Goal: Task Accomplishment & Management: Manage account settings

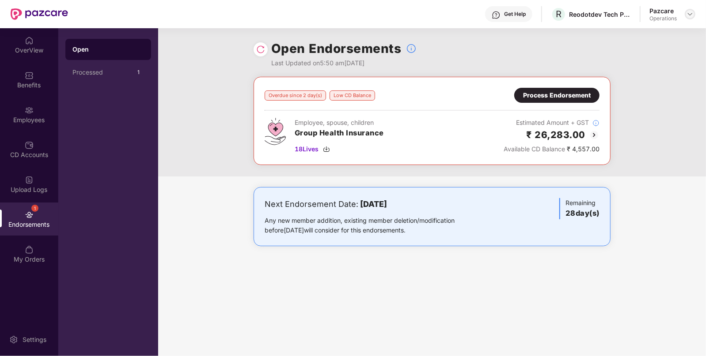
click at [693, 15] on img at bounding box center [689, 14] width 7 height 7
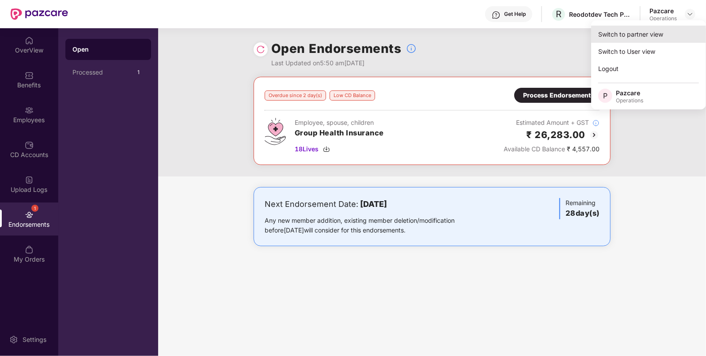
click at [656, 38] on div "Switch to partner view" at bounding box center [648, 34] width 115 height 17
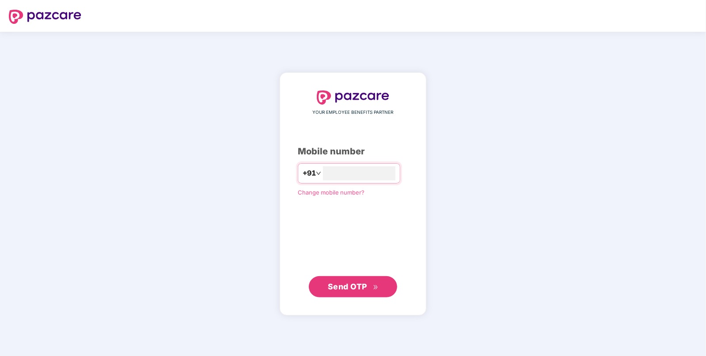
type input "**********"
click at [342, 288] on span "Send OTP" at bounding box center [347, 286] width 39 height 9
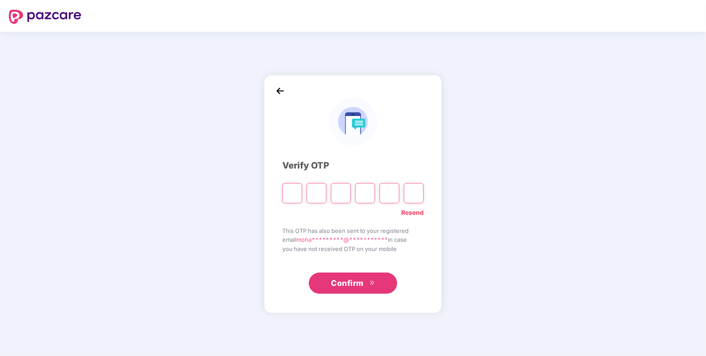
paste input "*"
type input "*"
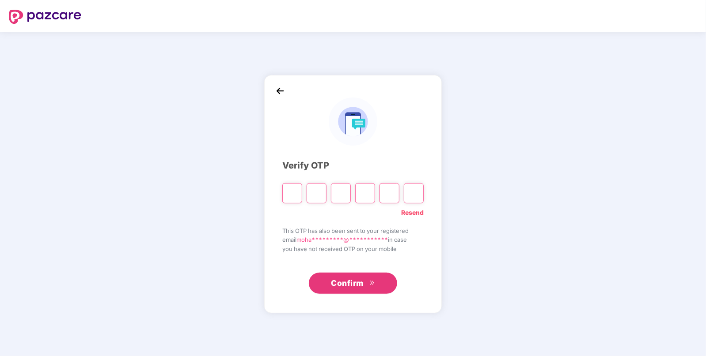
type input "*"
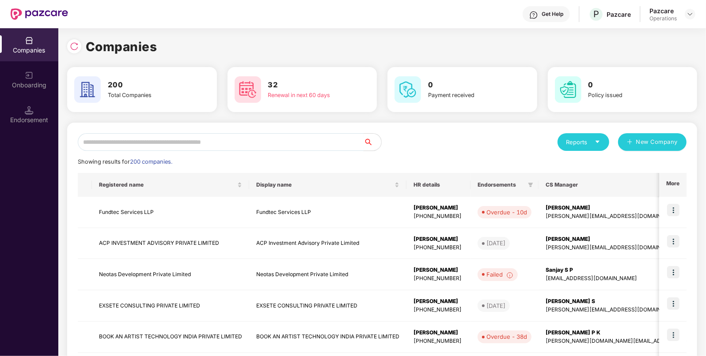
click at [282, 146] on input "text" at bounding box center [221, 142] width 286 height 18
paste input "******"
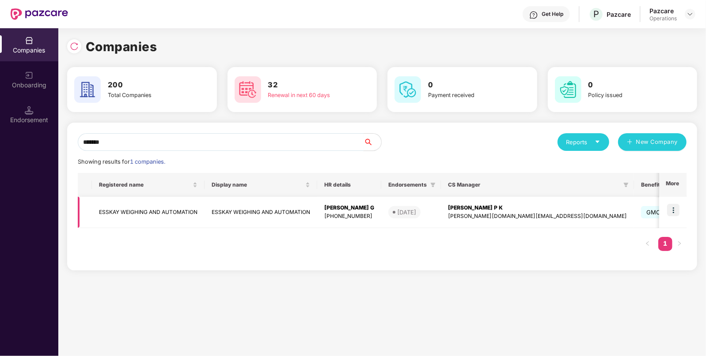
type input "******"
click at [675, 204] on td at bounding box center [672, 212] width 27 height 31
click at [672, 211] on img at bounding box center [673, 210] width 12 height 12
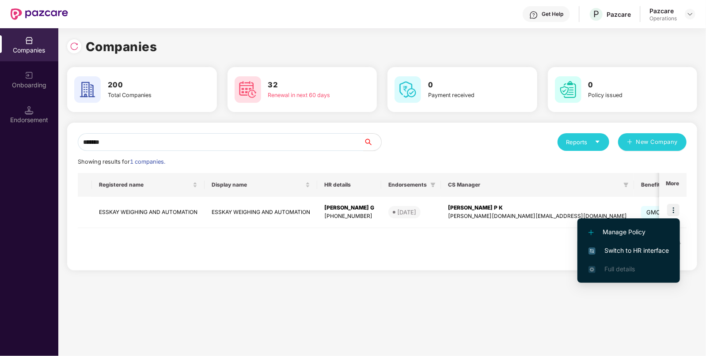
click at [616, 249] on span "Switch to HR interface" at bounding box center [628, 251] width 80 height 10
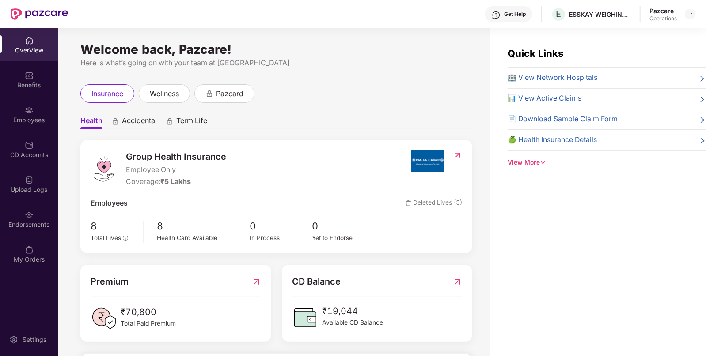
click at [40, 221] on div "Endorsements" at bounding box center [29, 224] width 58 height 9
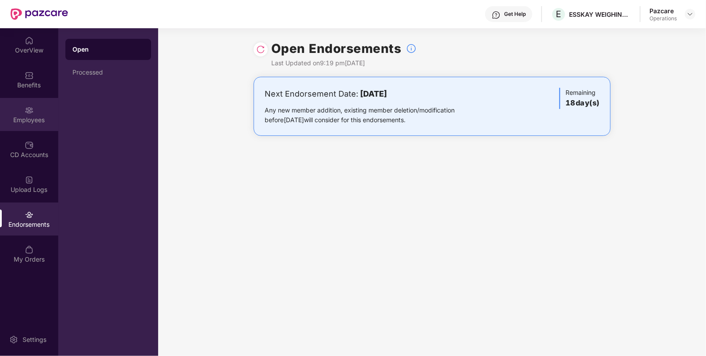
click at [33, 122] on div "Employees" at bounding box center [29, 120] width 58 height 9
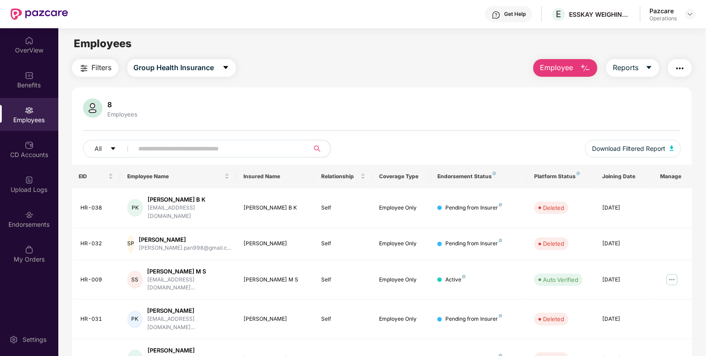
click at [100, 61] on button "Filters" at bounding box center [95, 68] width 46 height 18
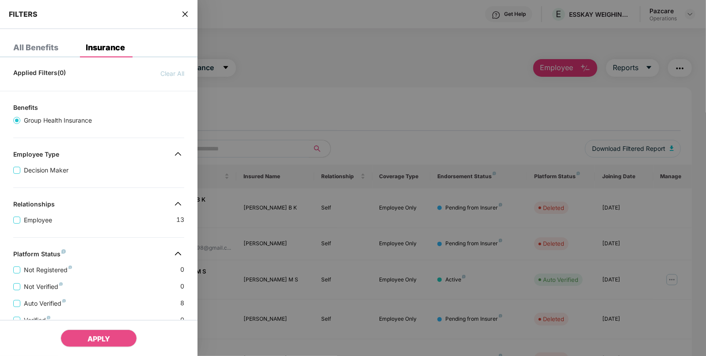
scroll to position [169, 0]
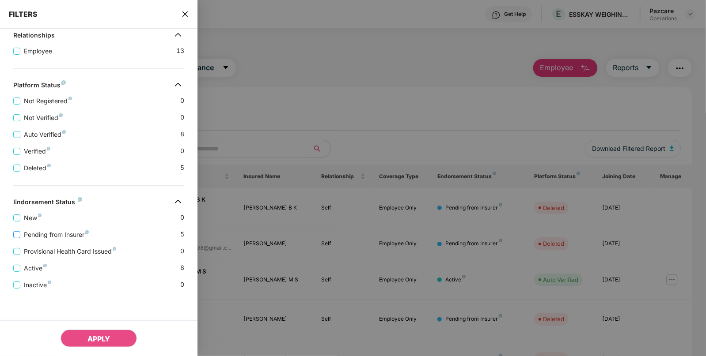
click at [66, 234] on span "Pending from Insurer" at bounding box center [56, 235] width 72 height 10
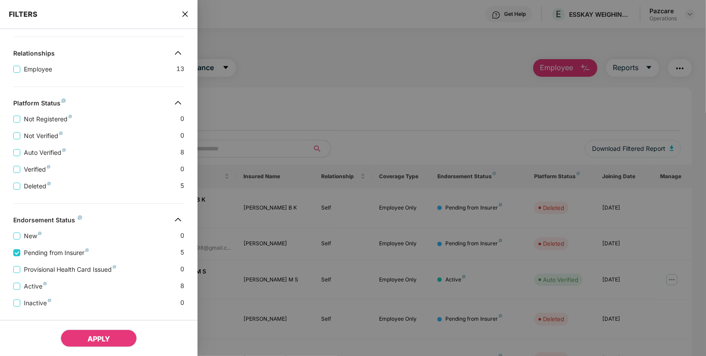
click at [93, 338] on span "APPLY" at bounding box center [98, 339] width 23 height 9
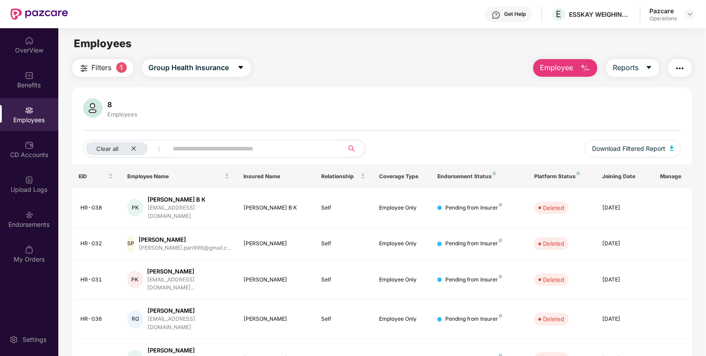
scroll to position [28, 0]
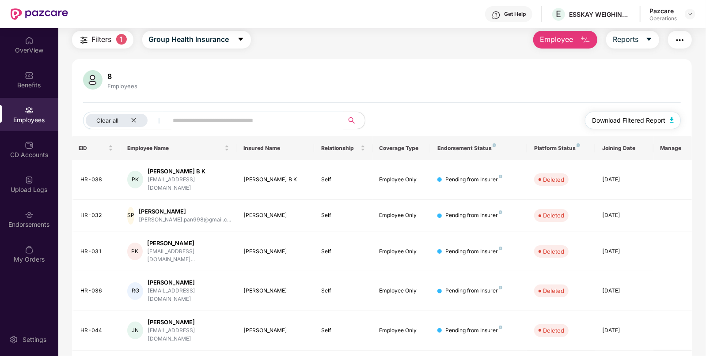
click at [655, 119] on span "Download Filtered Report" at bounding box center [628, 121] width 73 height 10
click at [676, 38] on img "button" at bounding box center [679, 40] width 11 height 11
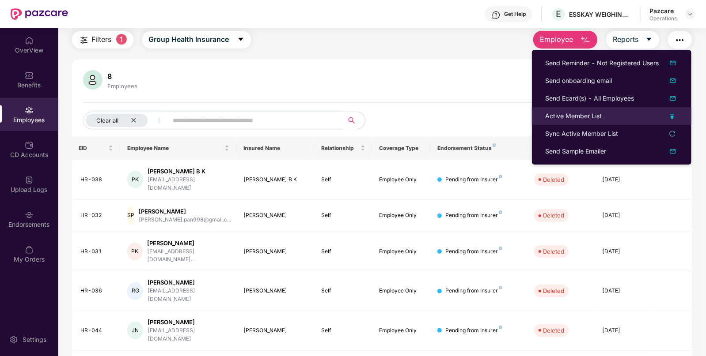
click at [616, 121] on li "Active Member List" at bounding box center [611, 116] width 159 height 18
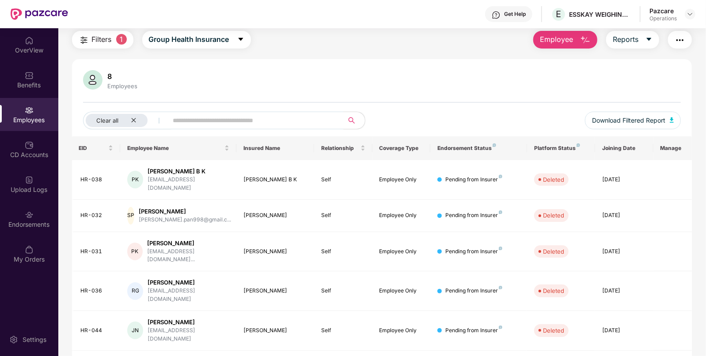
click at [684, 42] on button "button" at bounding box center [680, 40] width 24 height 18
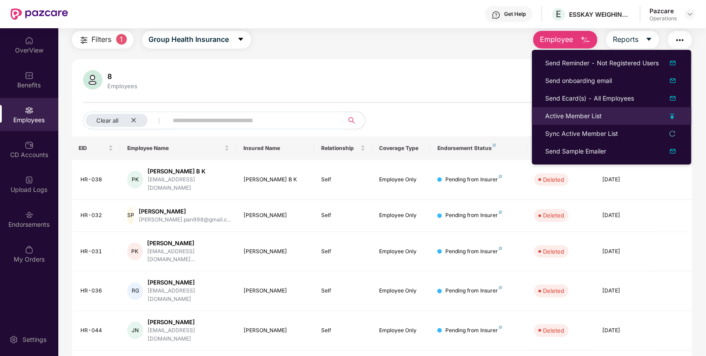
click at [597, 114] on div "Active Member List" at bounding box center [573, 116] width 57 height 10
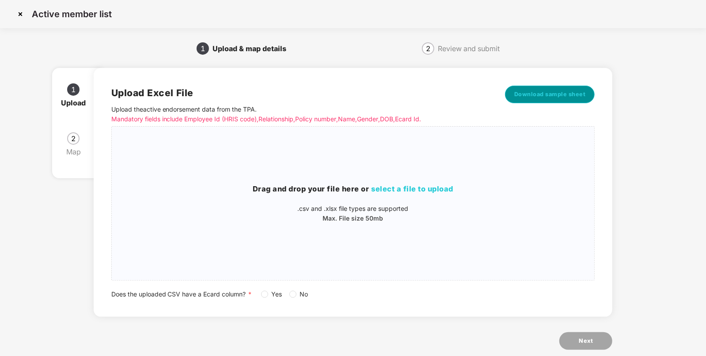
click at [558, 96] on span "Download sample sheet" at bounding box center [550, 94] width 72 height 9
click at [412, 183] on div "Drag and drop your file here or select a file to upload .csv and .xlsx file typ…" at bounding box center [353, 204] width 483 height 140
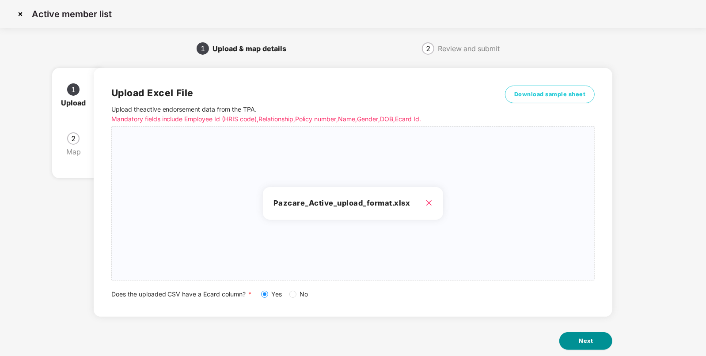
click at [592, 342] on span "Next" at bounding box center [585, 341] width 14 height 9
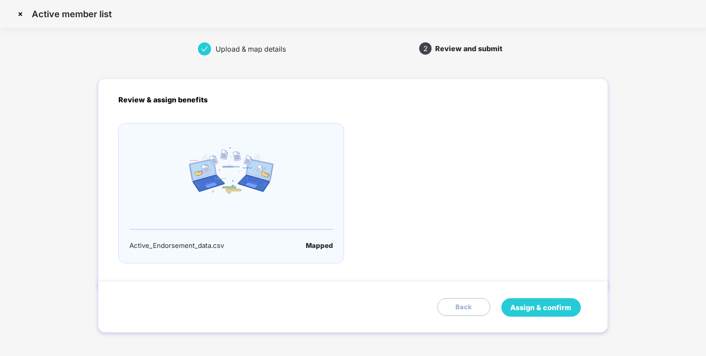
click at [556, 306] on span "Assign & confirm" at bounding box center [540, 307] width 61 height 11
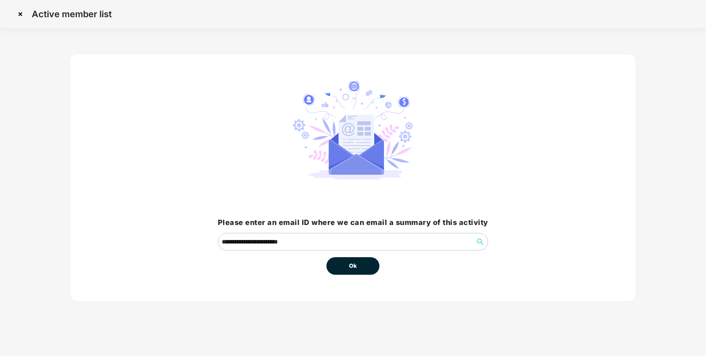
click at [338, 265] on button "Ok" at bounding box center [352, 266] width 53 height 18
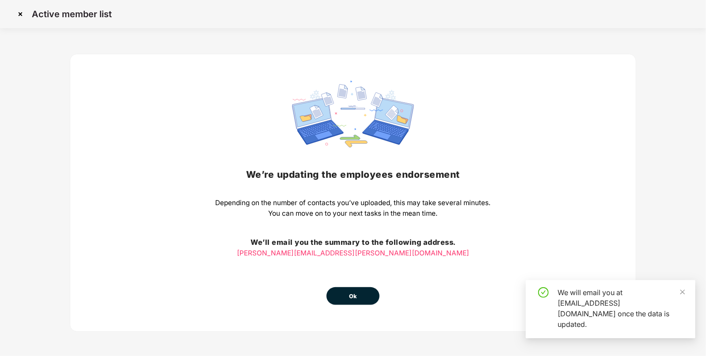
click at [352, 304] on button "Ok" at bounding box center [352, 296] width 53 height 18
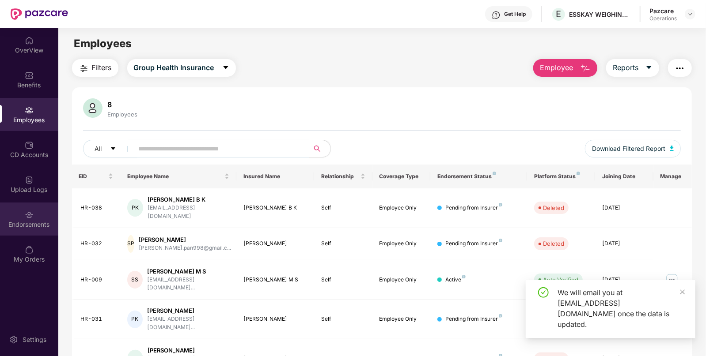
click at [26, 227] on div "Endorsements" at bounding box center [29, 224] width 58 height 9
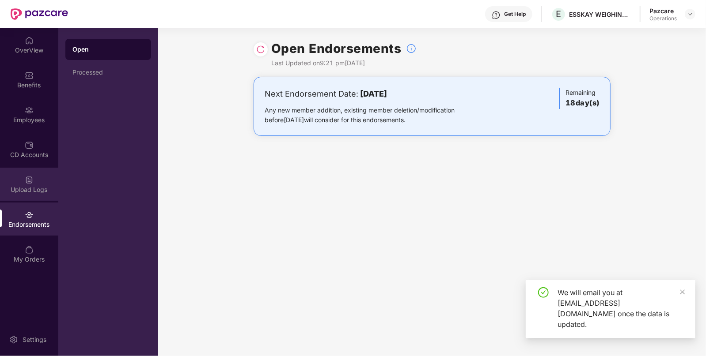
click at [33, 194] on div "Upload Logs" at bounding box center [29, 184] width 58 height 33
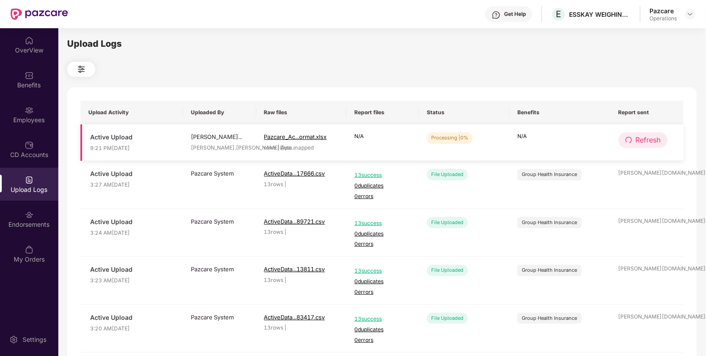
click at [640, 138] on span "Refresh" at bounding box center [647, 140] width 25 height 11
click at [640, 138] on span "Refresh" at bounding box center [648, 140] width 25 height 11
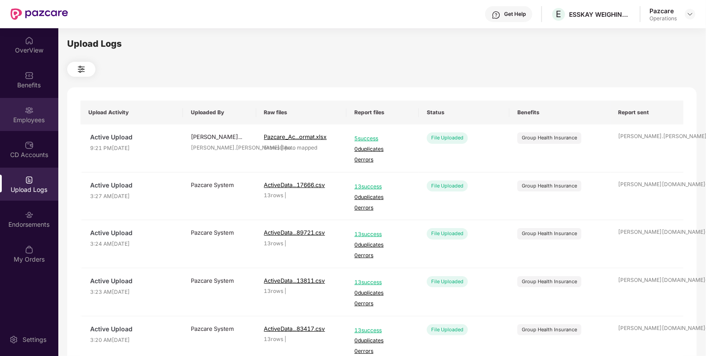
click at [9, 122] on div "Employees" at bounding box center [29, 120] width 58 height 9
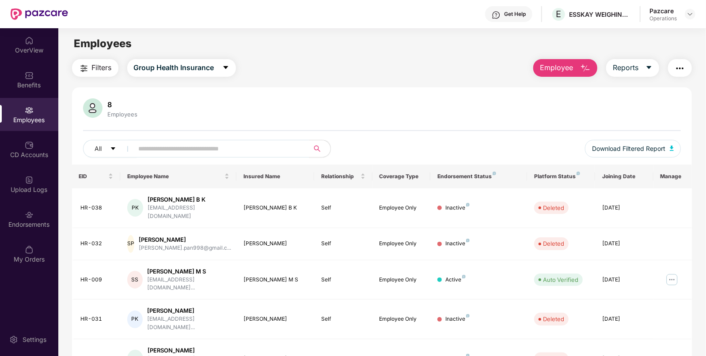
click at [96, 76] on button "Filters" at bounding box center [95, 68] width 46 height 18
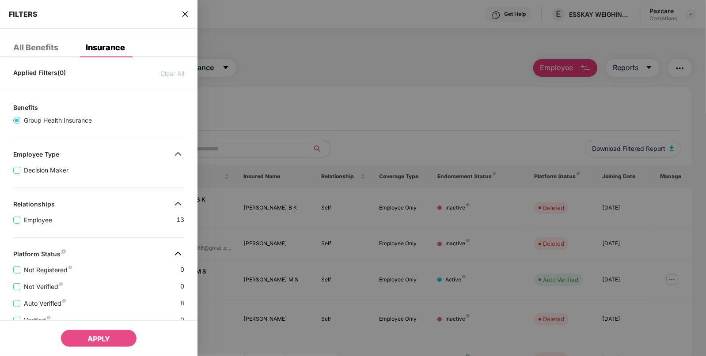
click at [185, 15] on icon "close" at bounding box center [184, 14] width 7 height 7
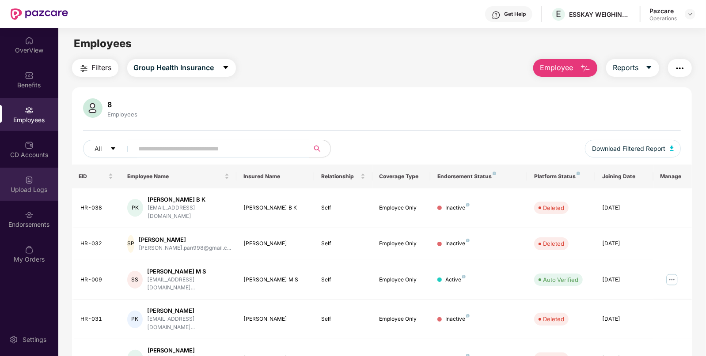
click at [30, 182] on img at bounding box center [29, 180] width 9 height 9
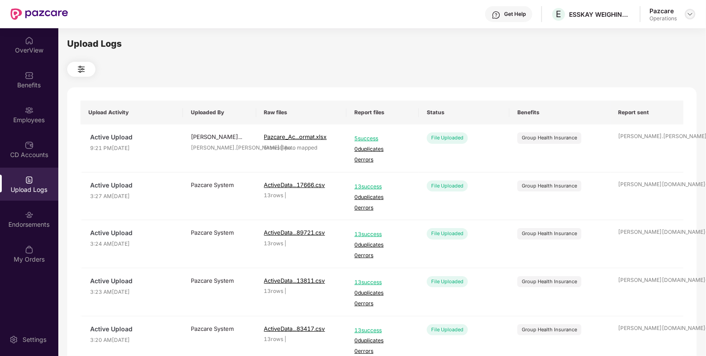
click at [691, 11] on div at bounding box center [689, 14] width 11 height 11
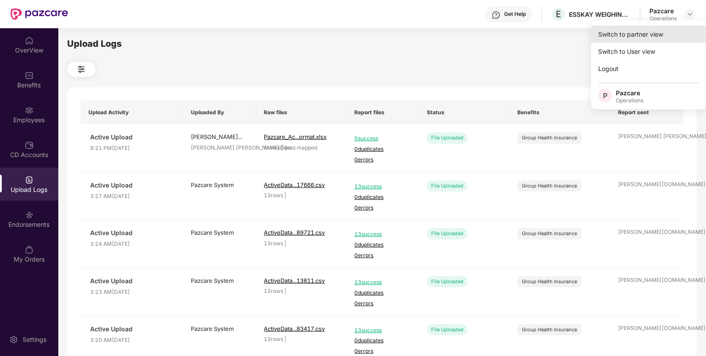
click at [664, 34] on div "Switch to partner view" at bounding box center [648, 34] width 115 height 17
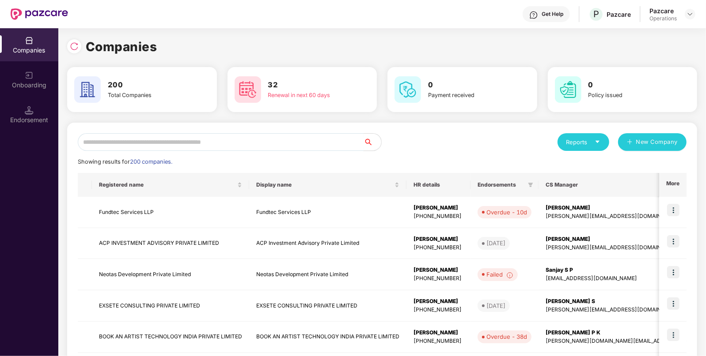
click at [243, 144] on input "text" at bounding box center [221, 142] width 286 height 18
paste input "*****"
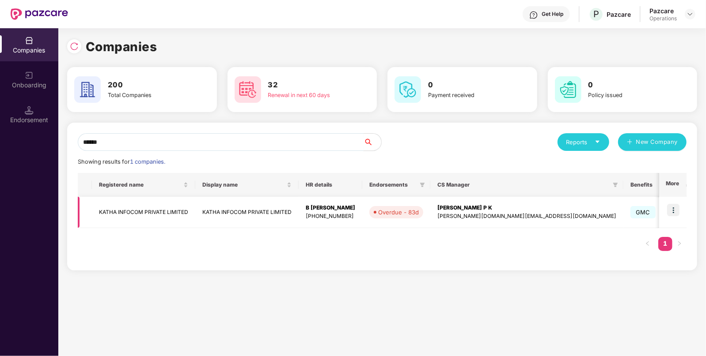
type input "*****"
click at [673, 209] on img at bounding box center [673, 210] width 12 height 12
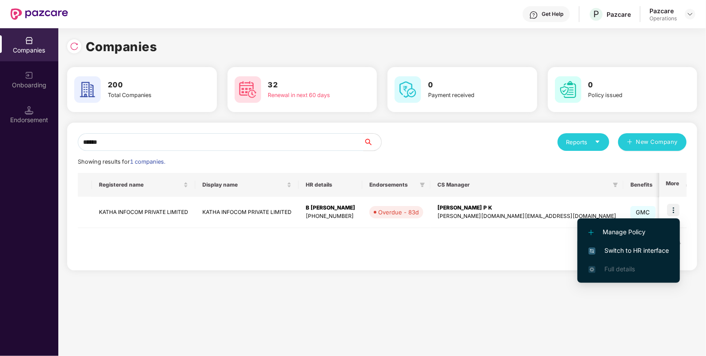
click at [619, 249] on span "Switch to HR interface" at bounding box center [628, 251] width 80 height 10
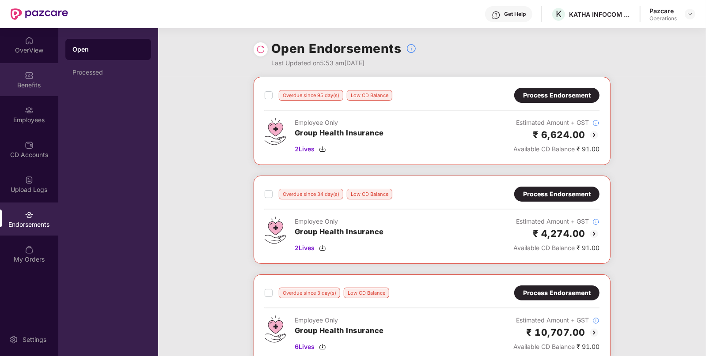
click at [28, 76] on img at bounding box center [29, 75] width 9 height 9
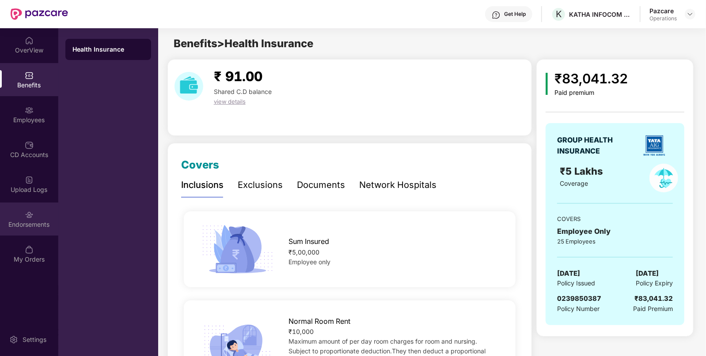
click at [45, 220] on div "Endorsements" at bounding box center [29, 224] width 58 height 9
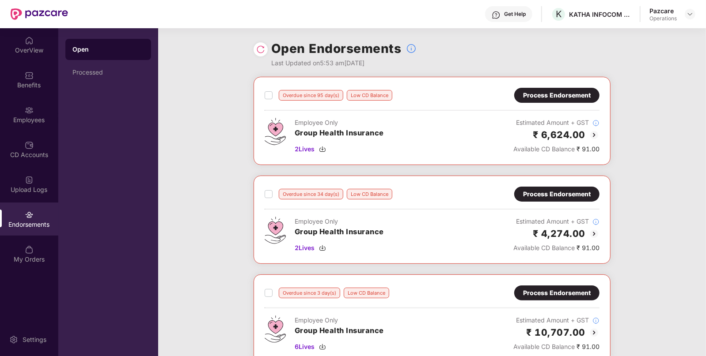
click at [559, 94] on div "Process Endorsement" at bounding box center [557, 96] width 68 height 10
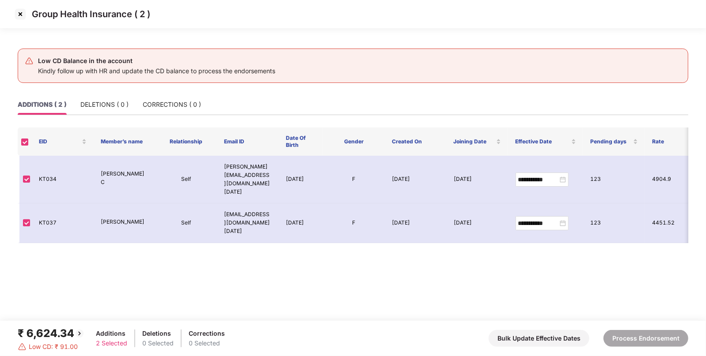
click at [20, 17] on img at bounding box center [20, 14] width 14 height 14
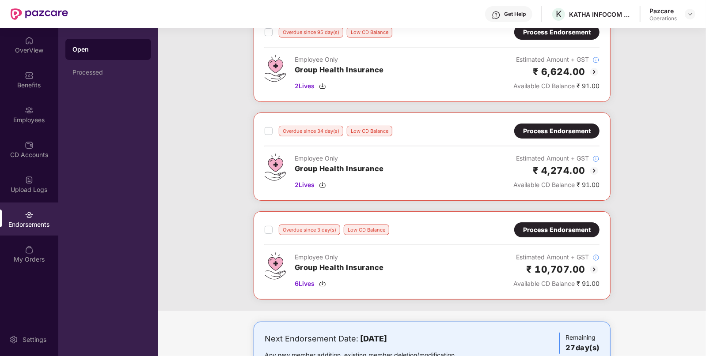
scroll to position [59, 0]
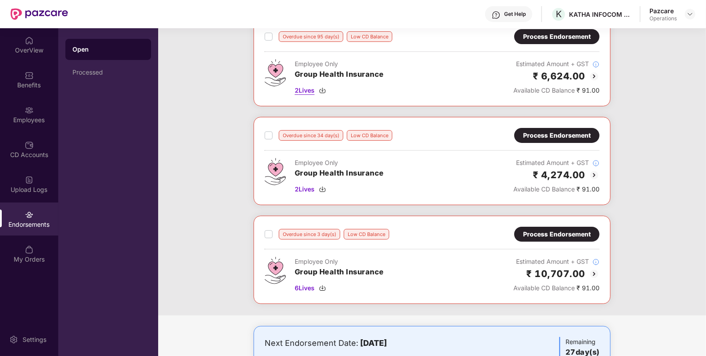
click at [309, 88] on span "2 Lives" at bounding box center [305, 91] width 20 height 10
click at [309, 189] on span "2 Lives" at bounding box center [305, 190] width 20 height 10
click at [309, 285] on span "6 Lives" at bounding box center [305, 288] width 20 height 10
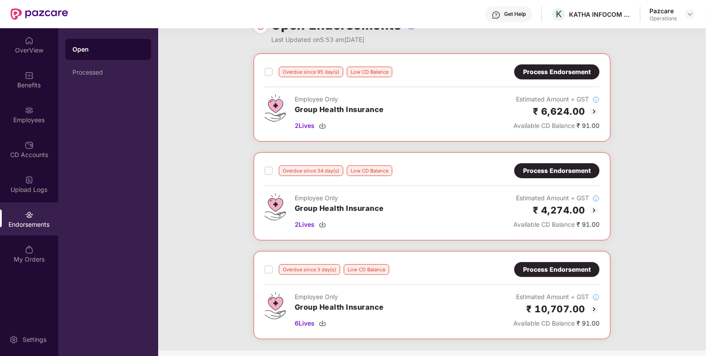
scroll to position [0, 0]
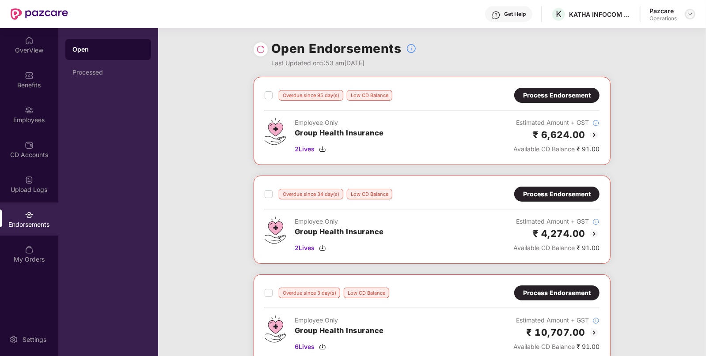
click at [690, 14] on img at bounding box center [689, 14] width 7 height 7
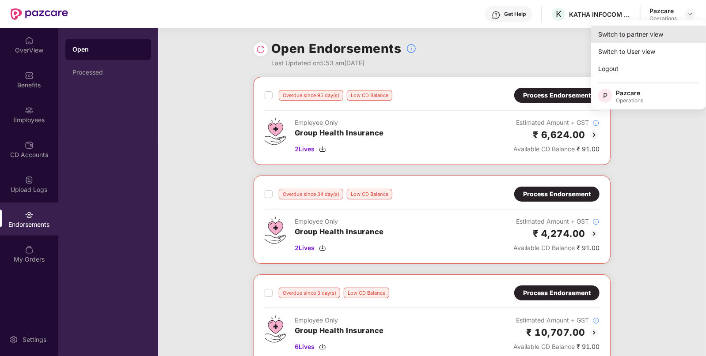
click at [667, 33] on div "Switch to partner view" at bounding box center [648, 34] width 115 height 17
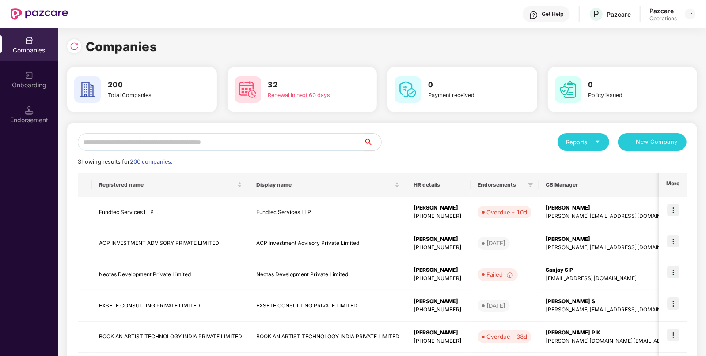
paste input "******"
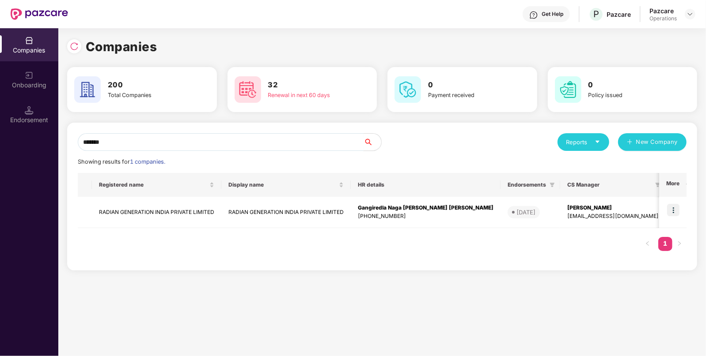
click at [239, 139] on input "******" at bounding box center [221, 142] width 286 height 18
type input "******"
click at [668, 209] on img at bounding box center [673, 210] width 12 height 12
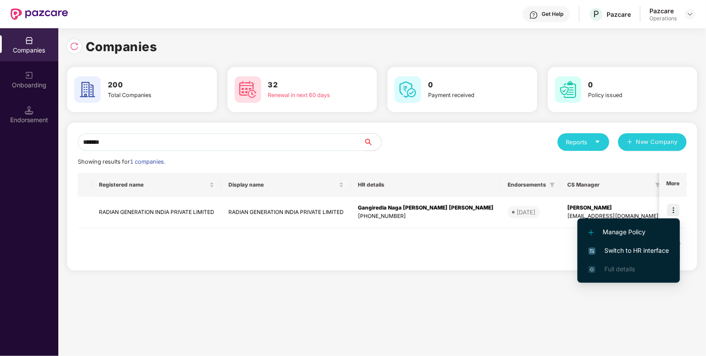
click at [634, 252] on span "Switch to HR interface" at bounding box center [628, 251] width 80 height 10
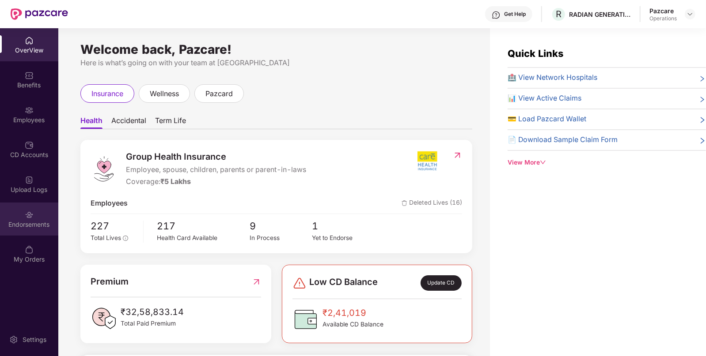
click at [40, 209] on div "Endorsements" at bounding box center [29, 219] width 58 height 33
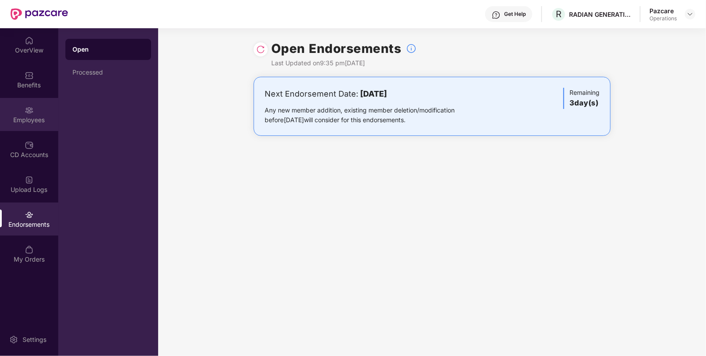
click at [35, 107] on div "Employees" at bounding box center [29, 114] width 58 height 33
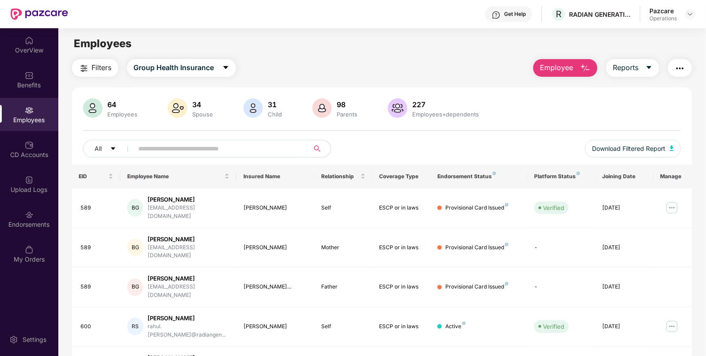
click at [200, 150] on input "text" at bounding box center [218, 148] width 159 height 13
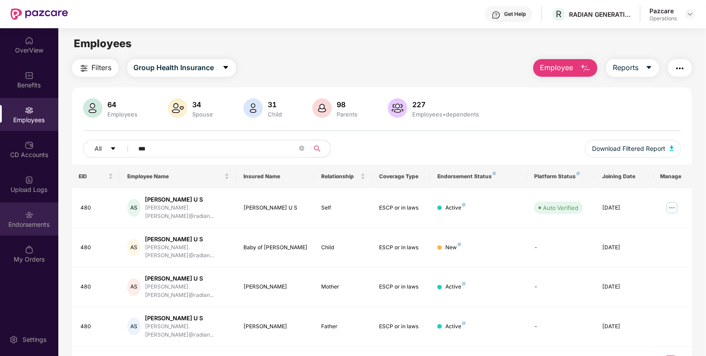
type input "***"
click at [29, 216] on img at bounding box center [29, 215] width 9 height 9
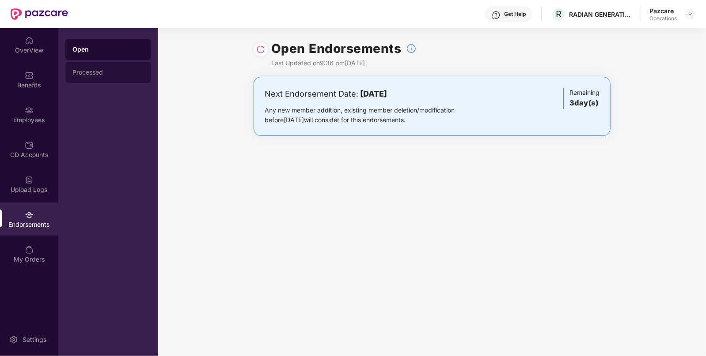
click at [108, 76] on div "Processed" at bounding box center [108, 72] width 72 height 7
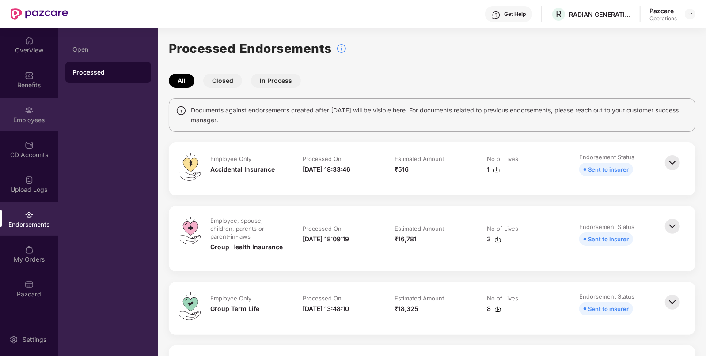
click at [14, 101] on div "Employees" at bounding box center [29, 114] width 58 height 33
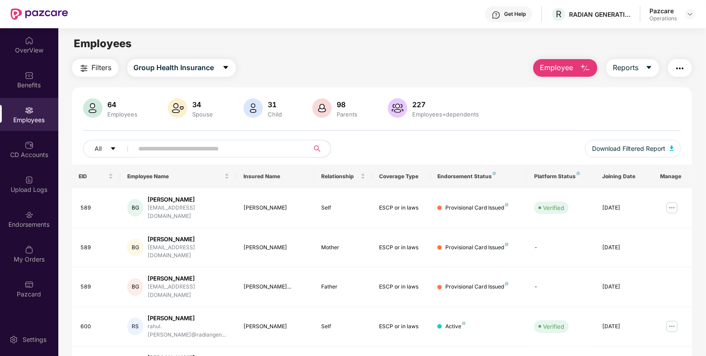
click at [97, 72] on span "Filters" at bounding box center [102, 67] width 20 height 11
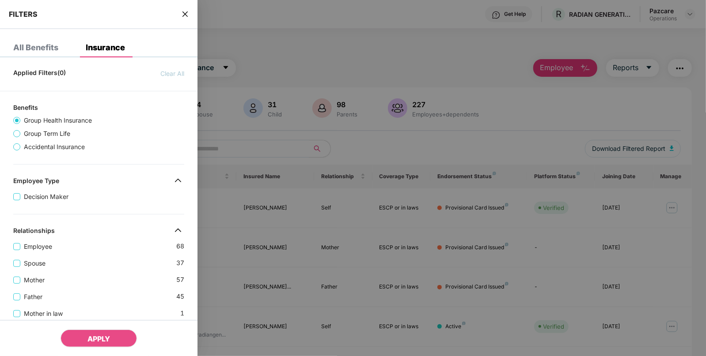
scroll to position [297, 0]
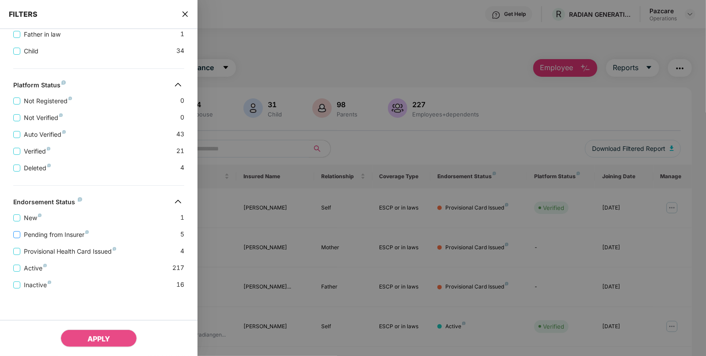
click at [67, 232] on span "Pending from Insurer" at bounding box center [56, 235] width 72 height 10
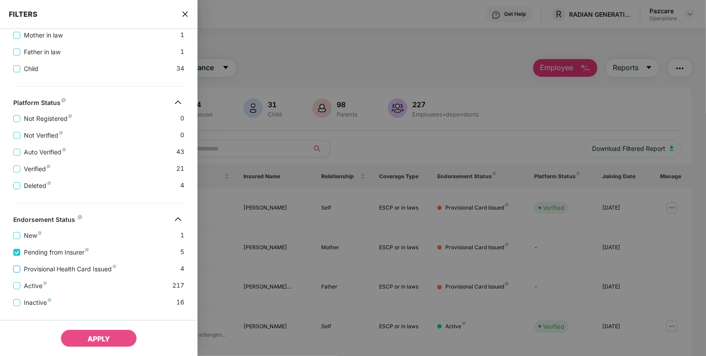
click at [75, 268] on span "Provisional Health Card Issued" at bounding box center [69, 269] width 99 height 10
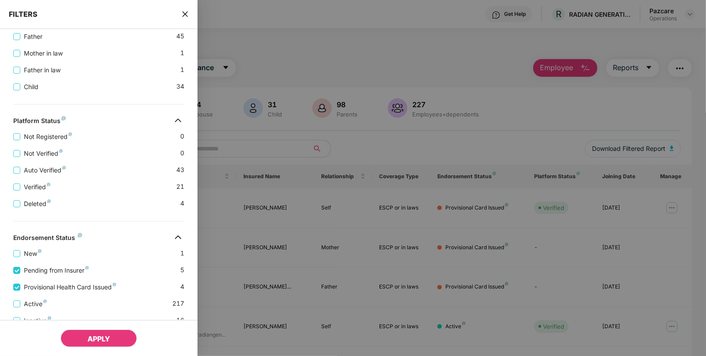
click at [98, 335] on button "APPLY" at bounding box center [98, 339] width 76 height 18
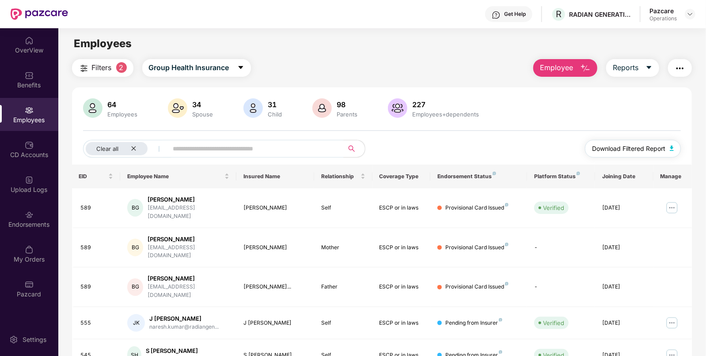
click at [665, 152] on span "Download Filtered Report" at bounding box center [628, 149] width 73 height 10
click at [679, 68] on img "button" at bounding box center [679, 68] width 11 height 11
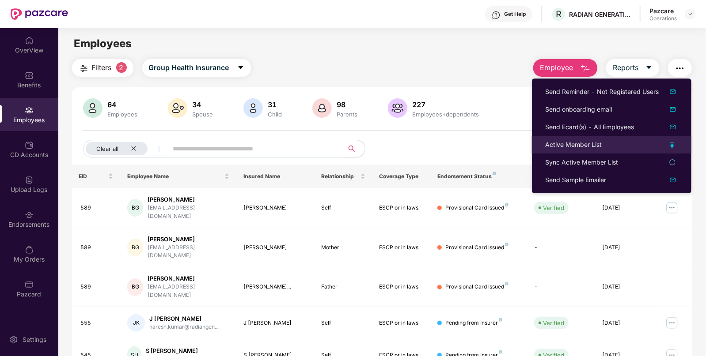
click at [593, 147] on div "Active Member List" at bounding box center [573, 145] width 57 height 10
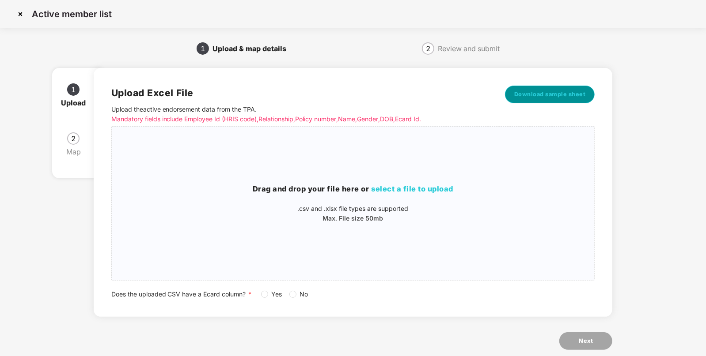
click at [555, 91] on span "Download sample sheet" at bounding box center [550, 94] width 72 height 9
click at [470, 195] on div "Drag and drop your file here or select a file to upload .csv and .xlsx file typ…" at bounding box center [353, 204] width 483 height 40
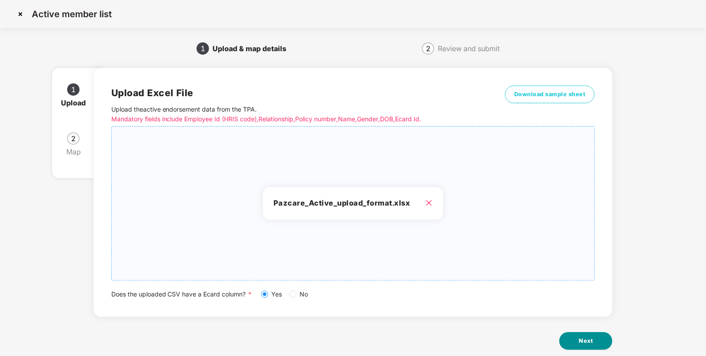
click at [574, 344] on button "Next" at bounding box center [585, 341] width 53 height 18
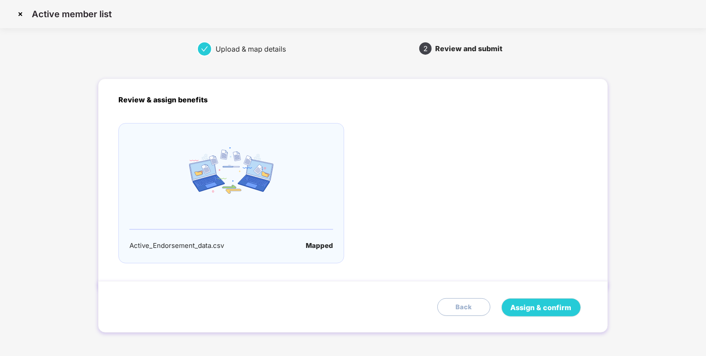
click at [570, 318] on div "Assign & confirm Back" at bounding box center [352, 307] width 509 height 52
click at [550, 300] on button "Assign & confirm" at bounding box center [540, 307] width 79 height 19
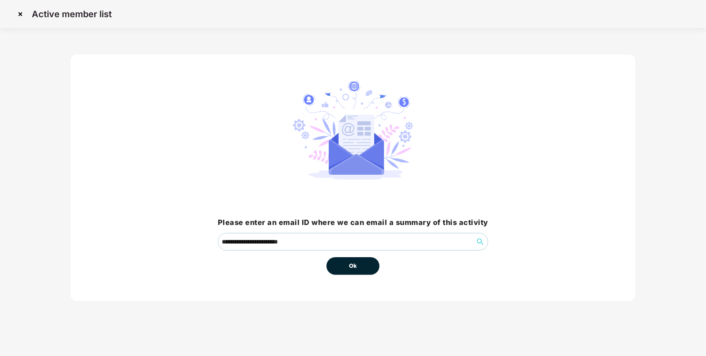
click at [355, 272] on button "Ok" at bounding box center [352, 266] width 53 height 18
click at [357, 268] on button "Ok" at bounding box center [352, 266] width 53 height 18
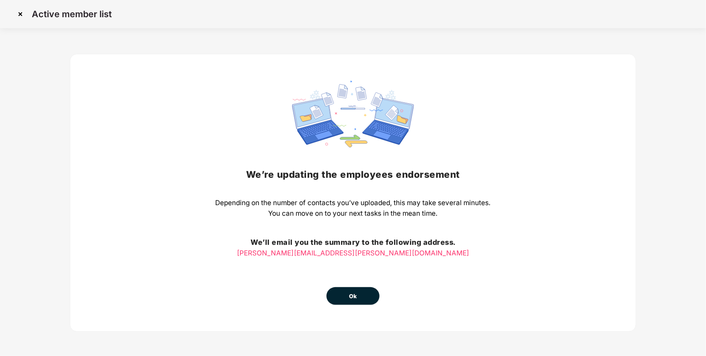
click at [358, 296] on button "Ok" at bounding box center [352, 296] width 53 height 18
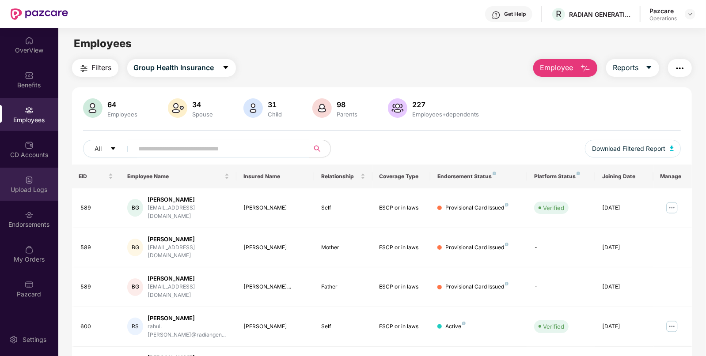
click at [42, 193] on div "Upload Logs" at bounding box center [29, 189] width 58 height 9
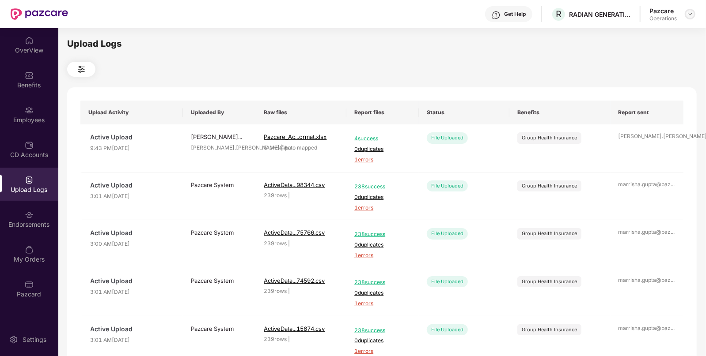
click at [692, 18] on div at bounding box center [689, 14] width 11 height 11
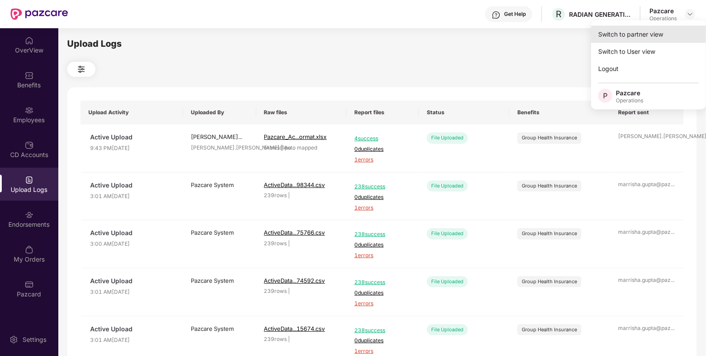
click at [657, 38] on div "Switch to partner view" at bounding box center [648, 34] width 115 height 17
